Goal: Information Seeking & Learning: Check status

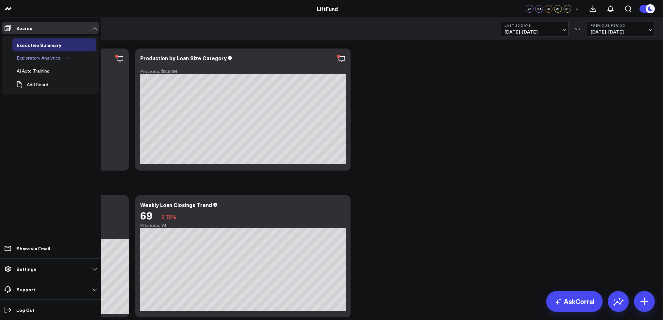
click at [37, 57] on div "Exploratory Analytics" at bounding box center [38, 58] width 47 height 8
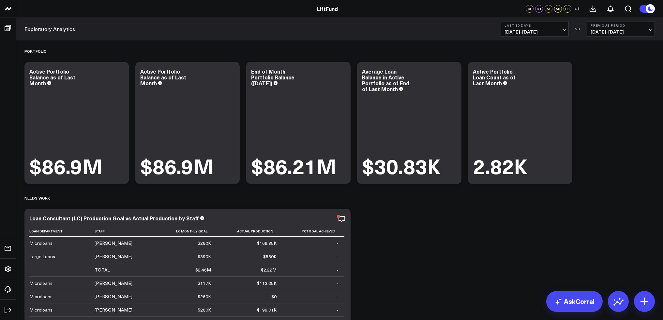
click at [520, 32] on span "[DATE] - [DATE]" at bounding box center [534, 31] width 61 height 5
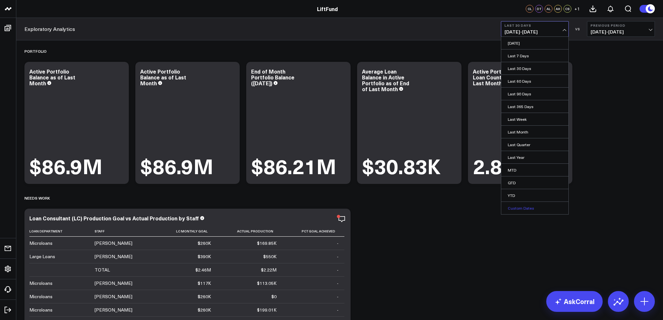
click at [511, 208] on link "Custom Dates" at bounding box center [534, 208] width 67 height 12
select select "9"
select select "2025"
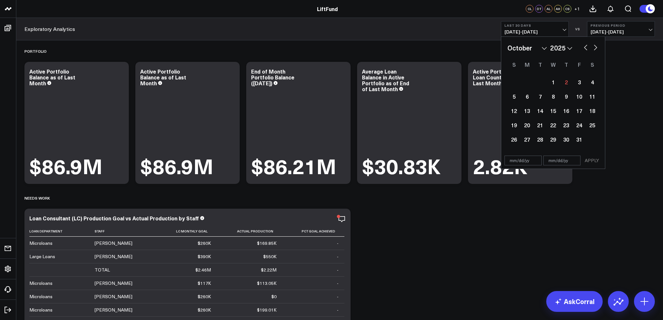
click at [585, 48] on button "button" at bounding box center [585, 47] width 7 height 8
select select "8"
select select "2025"
click at [525, 82] on div "1" at bounding box center [526, 82] width 13 height 13
type input "[DATE]"
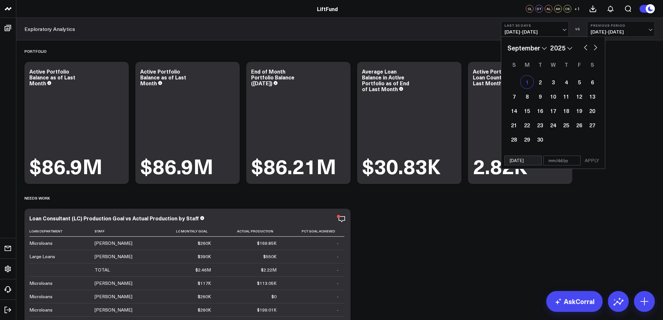
select select "8"
select select "2025"
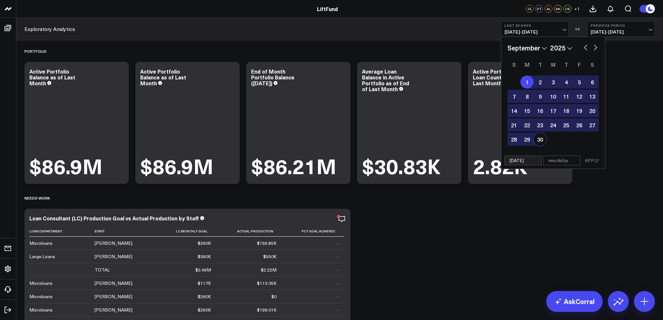
click at [540, 142] on div "30" at bounding box center [539, 139] width 13 height 13
type input "[DATE]"
select select "8"
select select "2025"
click at [599, 159] on button "APPLY" at bounding box center [592, 161] width 20 height 10
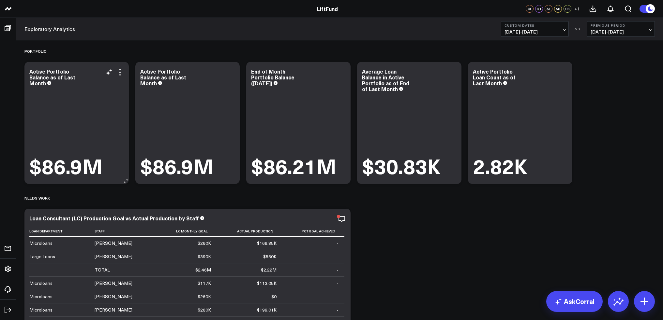
click at [123, 77] on div "Active Portfolio Balance as of Last Month" at bounding box center [76, 77] width 95 height 18
click at [120, 77] on div "Active Portfolio Balance as of Last Month" at bounding box center [76, 77] width 95 height 18
drag, startPoint x: 122, startPoint y: 76, endPoint x: 111, endPoint y: 101, distance: 27.2
click at [111, 101] on div "$86.9M" at bounding box center [76, 133] width 95 height 90
click at [118, 72] on icon at bounding box center [120, 72] width 8 height 8
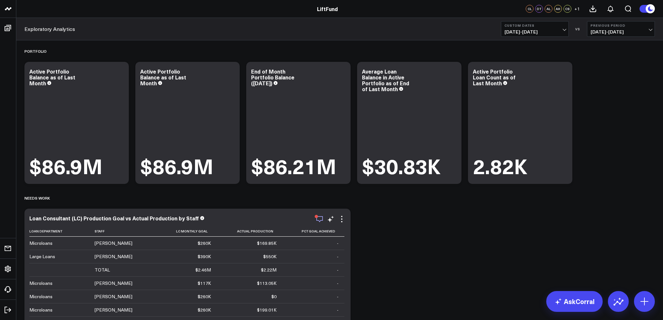
click at [321, 220] on icon "button" at bounding box center [320, 219] width 8 height 8
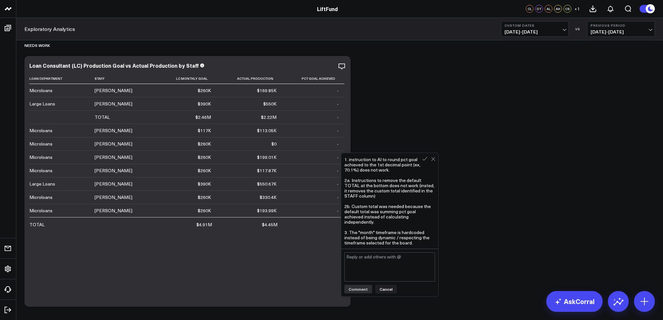
scroll to position [182, 0]
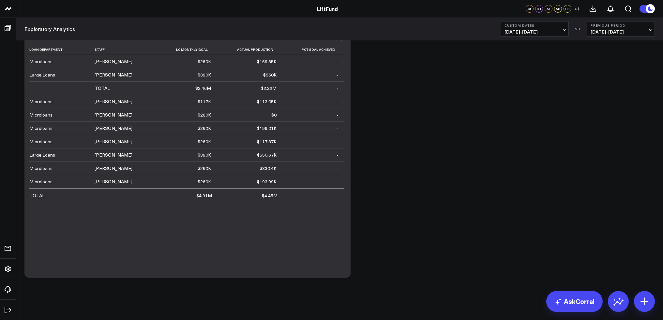
click at [464, 162] on div "Portfolio Modify via AI Copy link to widget Ask support Remove Create linked co…" at bounding box center [339, 70] width 637 height 423
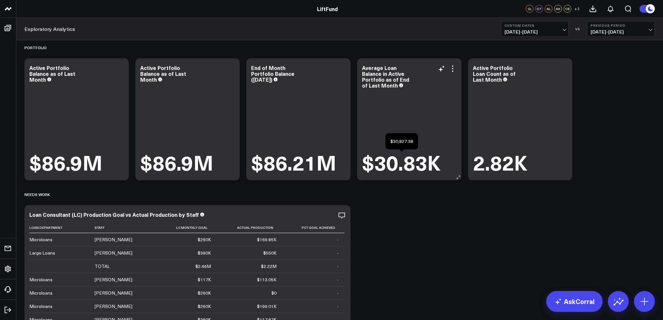
scroll to position [0, 0]
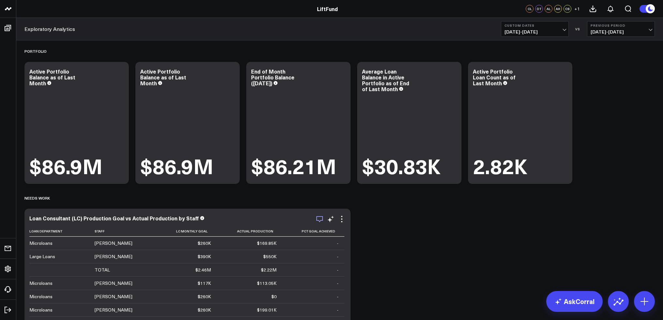
click at [320, 219] on icon "button" at bounding box center [320, 219] width 8 height 8
click at [405, 221] on div "Portfolio Modify via AI Copy link to widget Ask support Remove Create linked co…" at bounding box center [339, 251] width 637 height 423
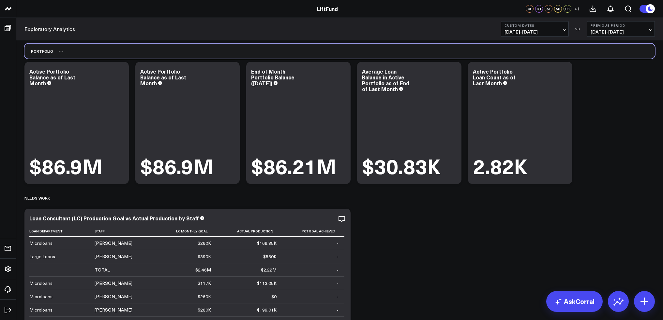
click at [129, 48] on div "Portfolio" at bounding box center [339, 51] width 630 height 15
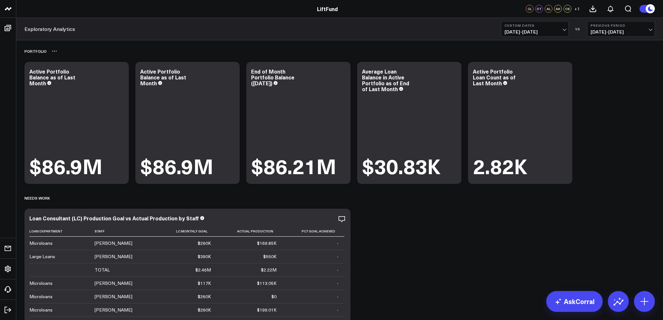
click at [55, 54] on button at bounding box center [54, 51] width 5 height 8
click at [58, 199] on icon at bounding box center [57, 198] width 5 height 5
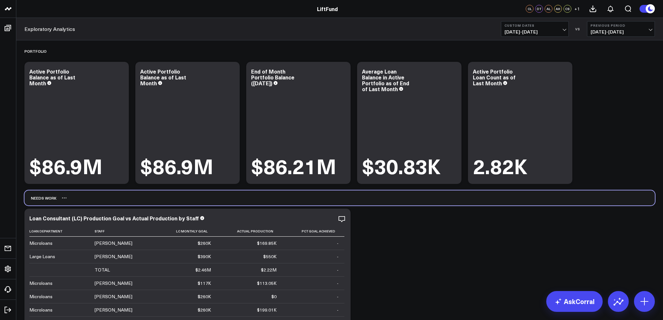
click at [118, 197] on div "Needs Work" at bounding box center [339, 198] width 630 height 15
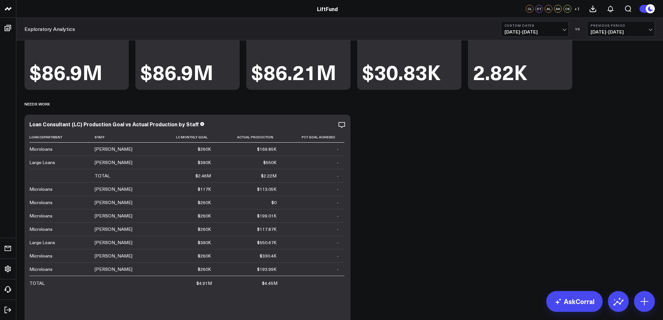
scroll to position [98, 0]
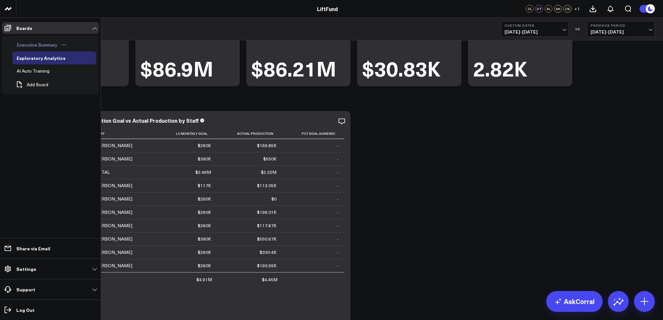
click at [38, 44] on div "Executive Summary" at bounding box center [37, 45] width 44 height 8
